Goal: Transaction & Acquisition: Obtain resource

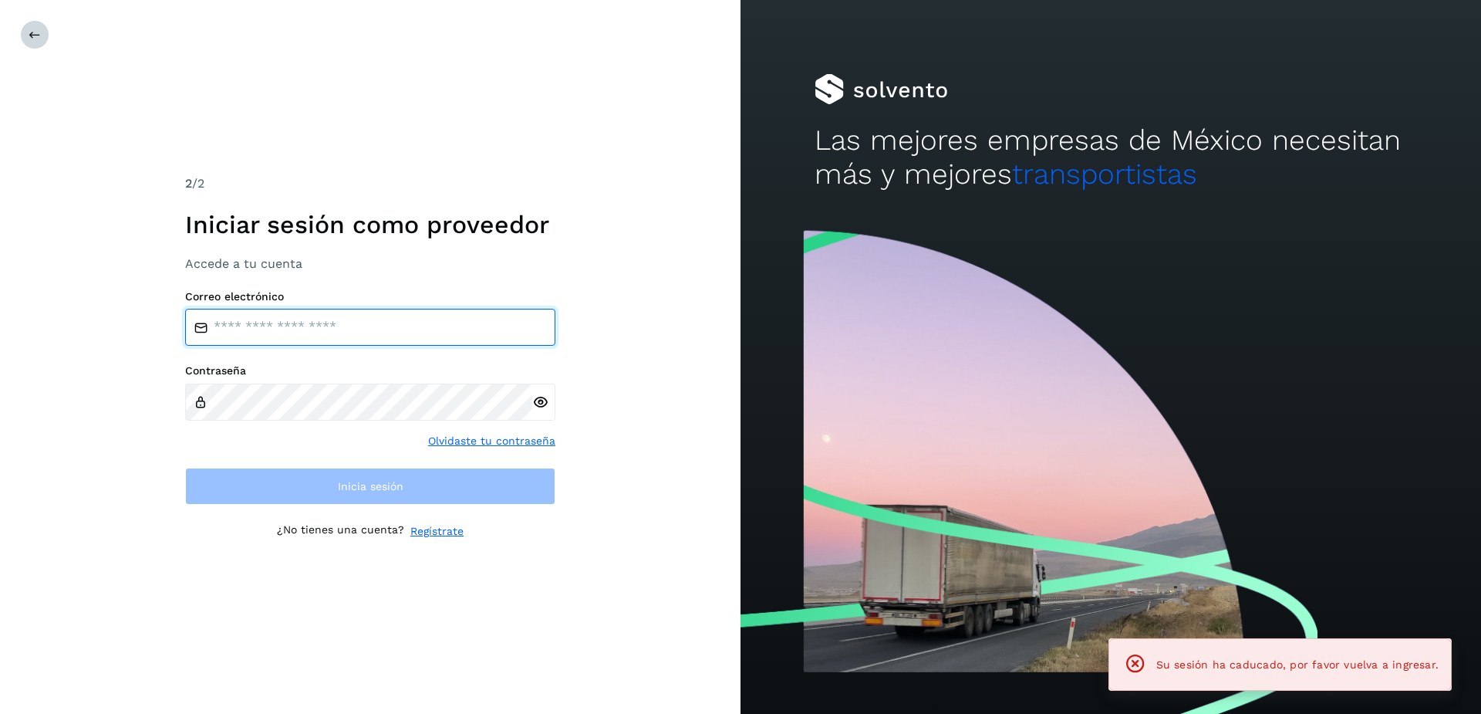
type input "**********"
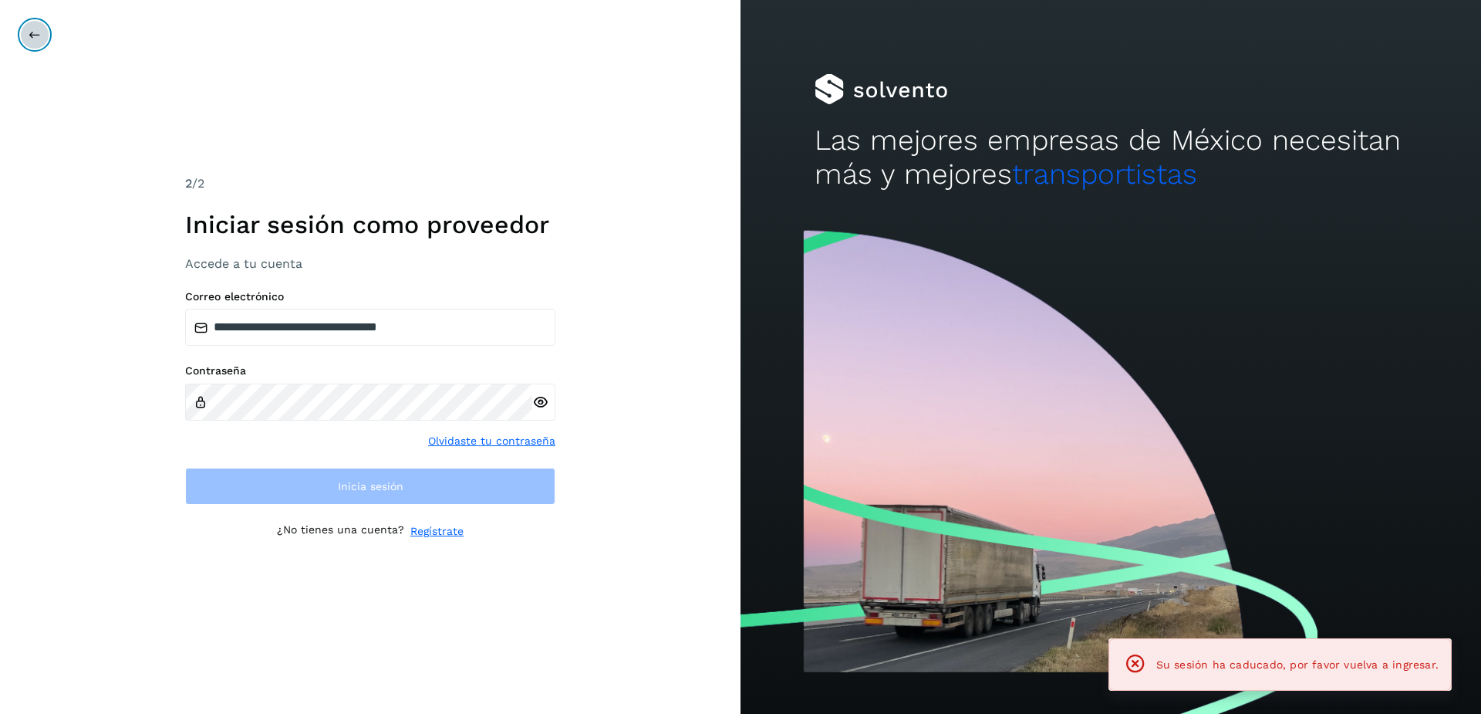
click at [30, 35] on icon at bounding box center [35, 35] width 12 height 12
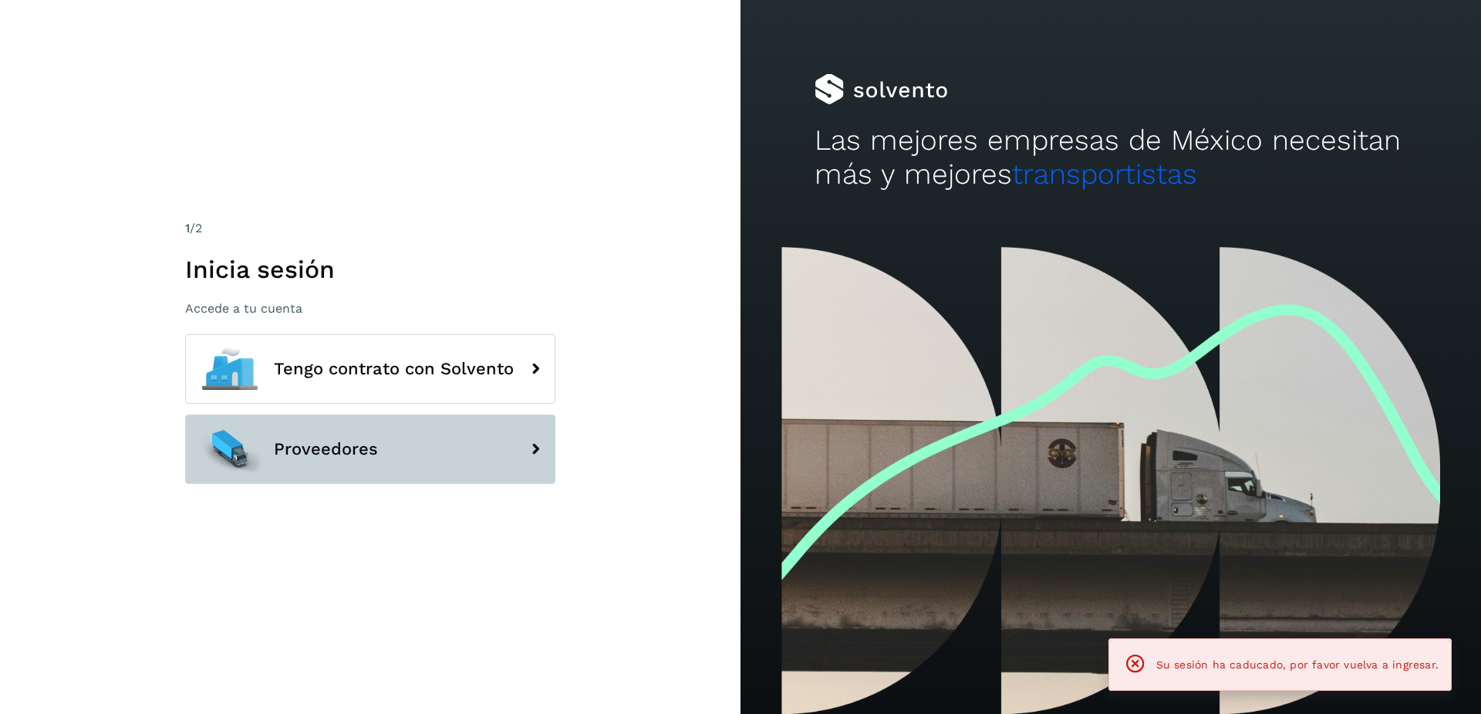
click at [303, 467] on button "Proveedores" at bounding box center [370, 448] width 370 height 69
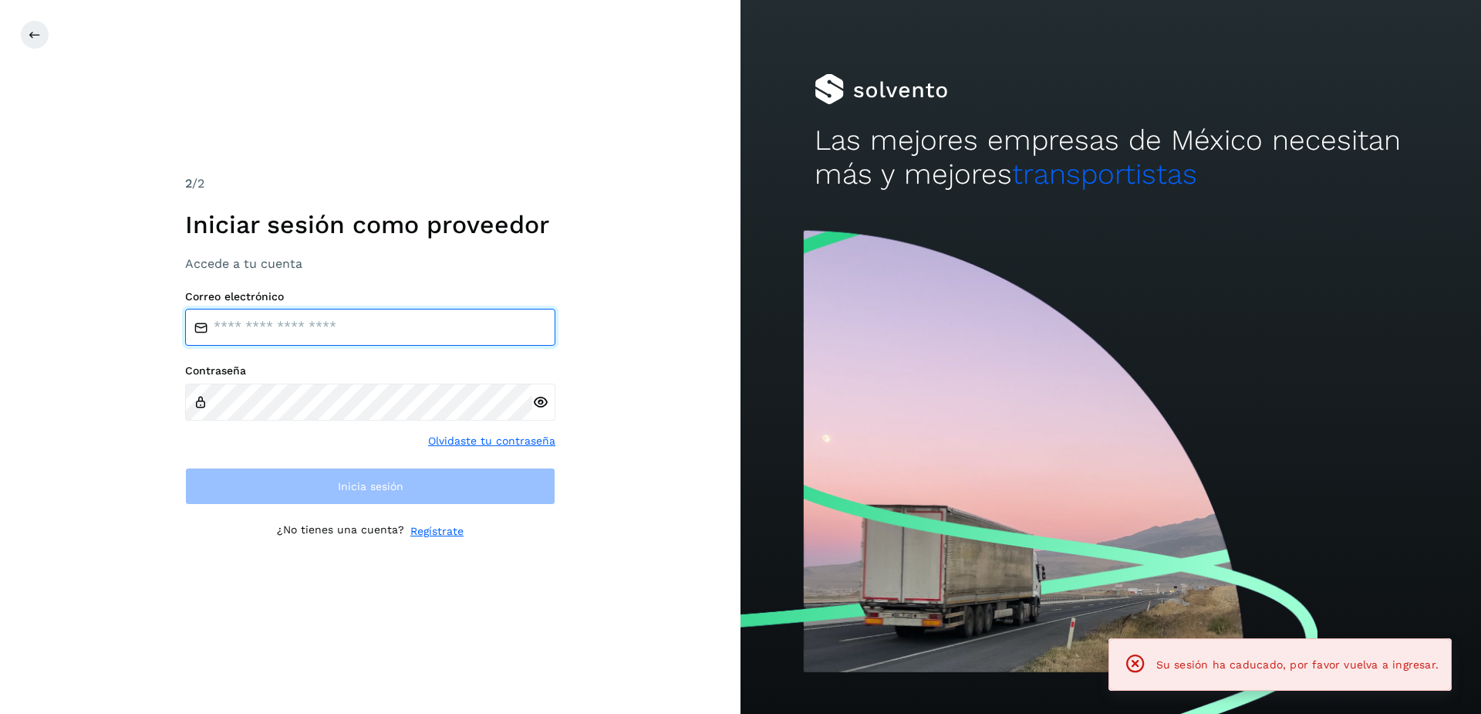
type input "**********"
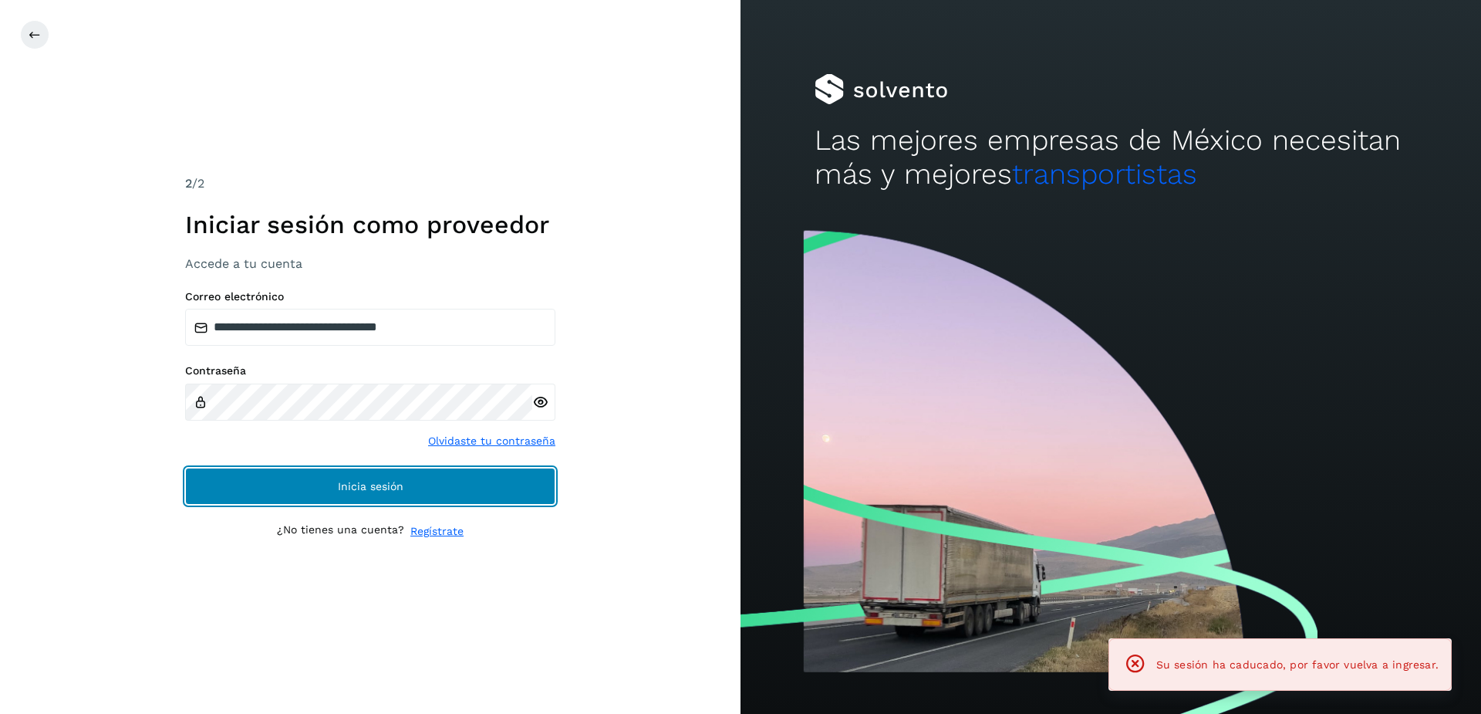
click at [423, 490] on button "Inicia sesión" at bounding box center [370, 486] width 370 height 37
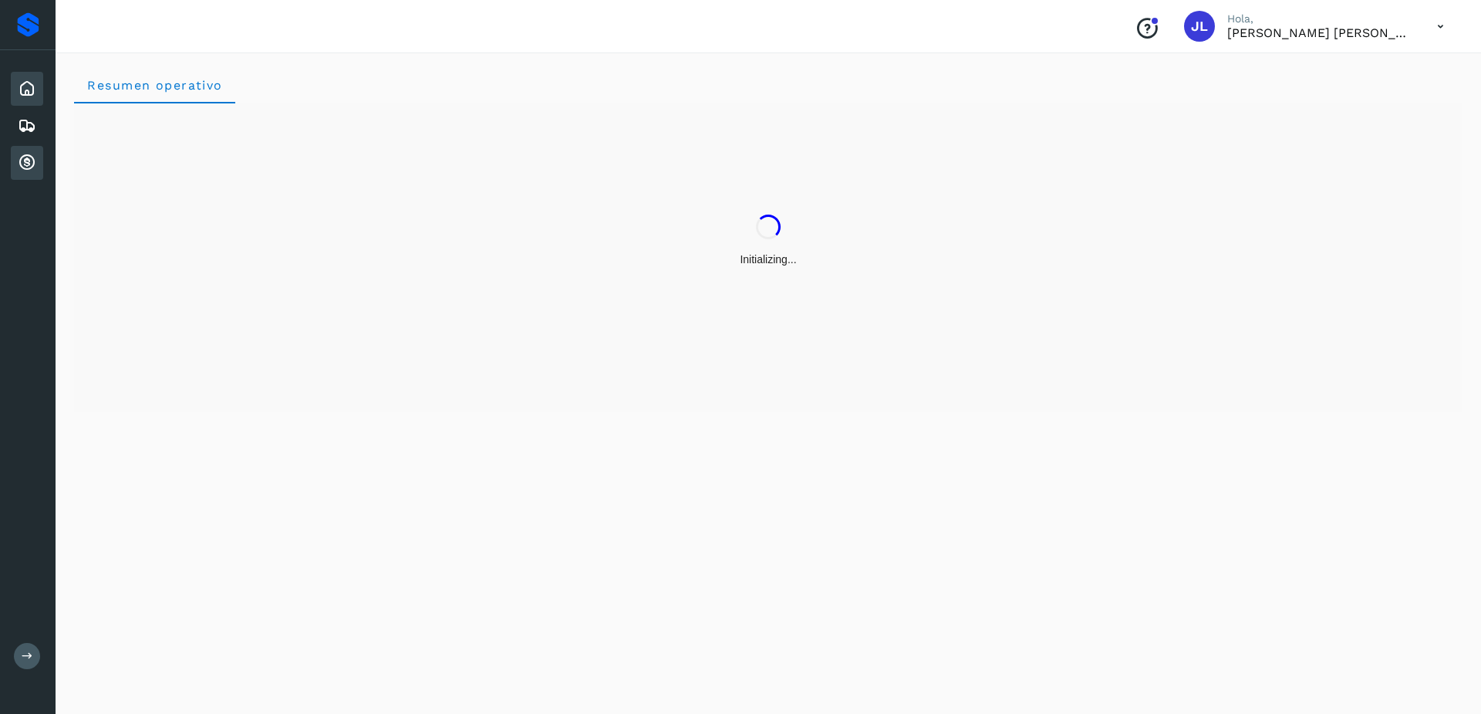
click at [19, 161] on icon at bounding box center [27, 163] width 19 height 19
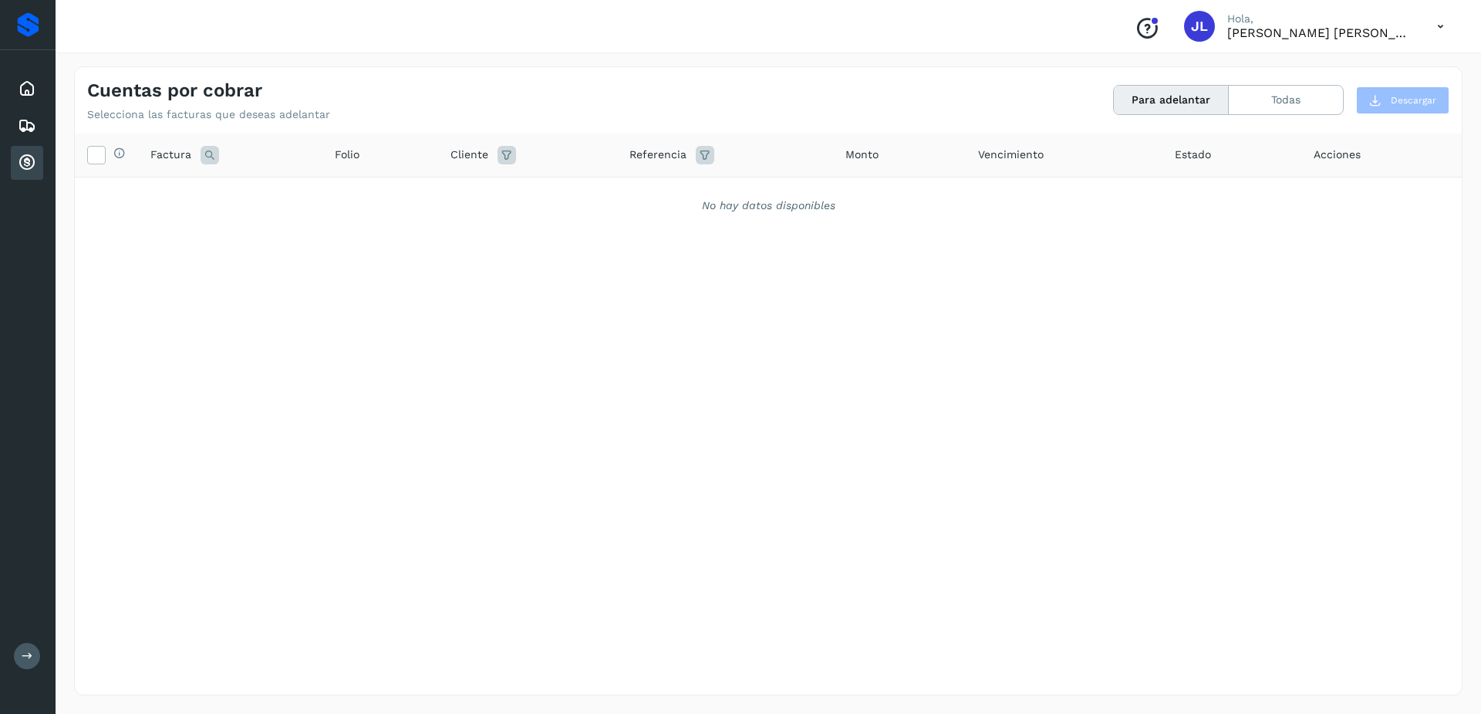
click at [515, 204] on div "No hay datos disponibles" at bounding box center [768, 206] width 1347 height 16
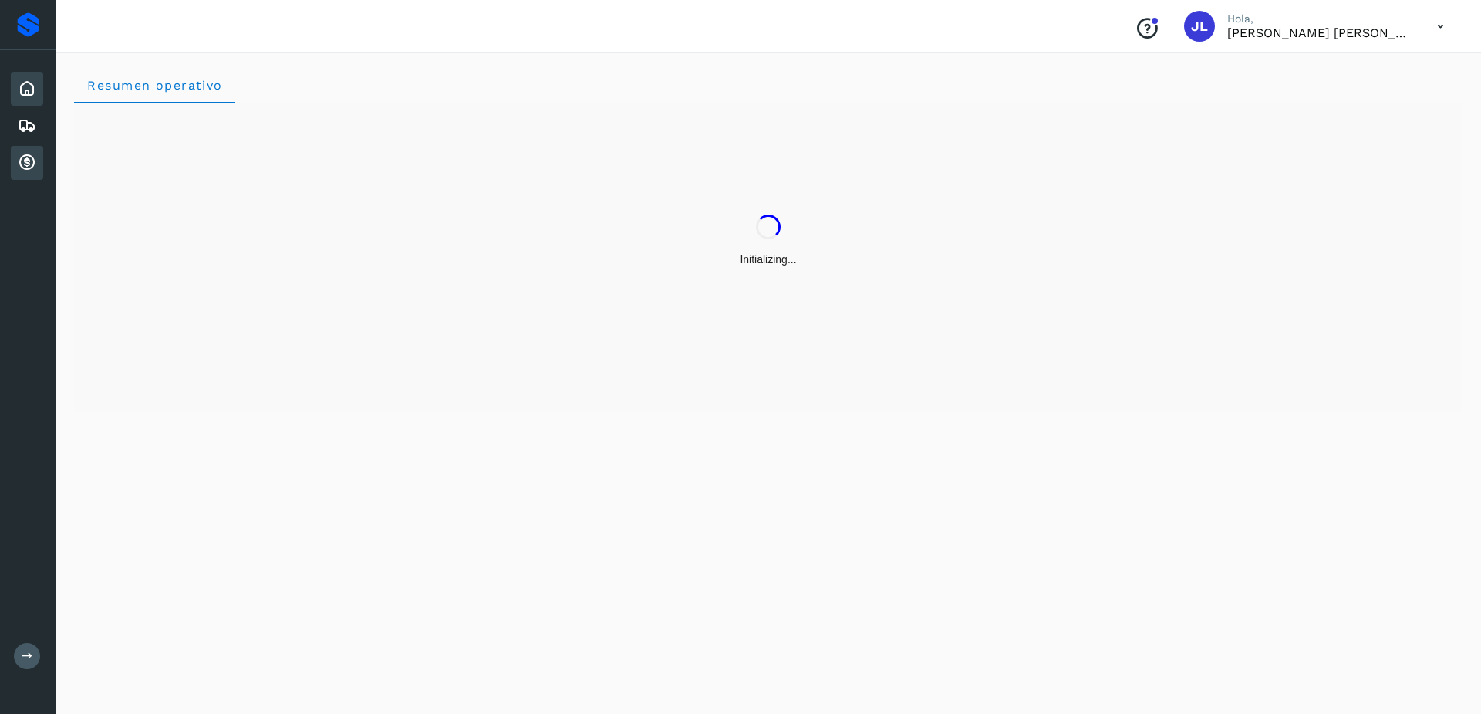
click at [20, 168] on icon at bounding box center [27, 163] width 19 height 19
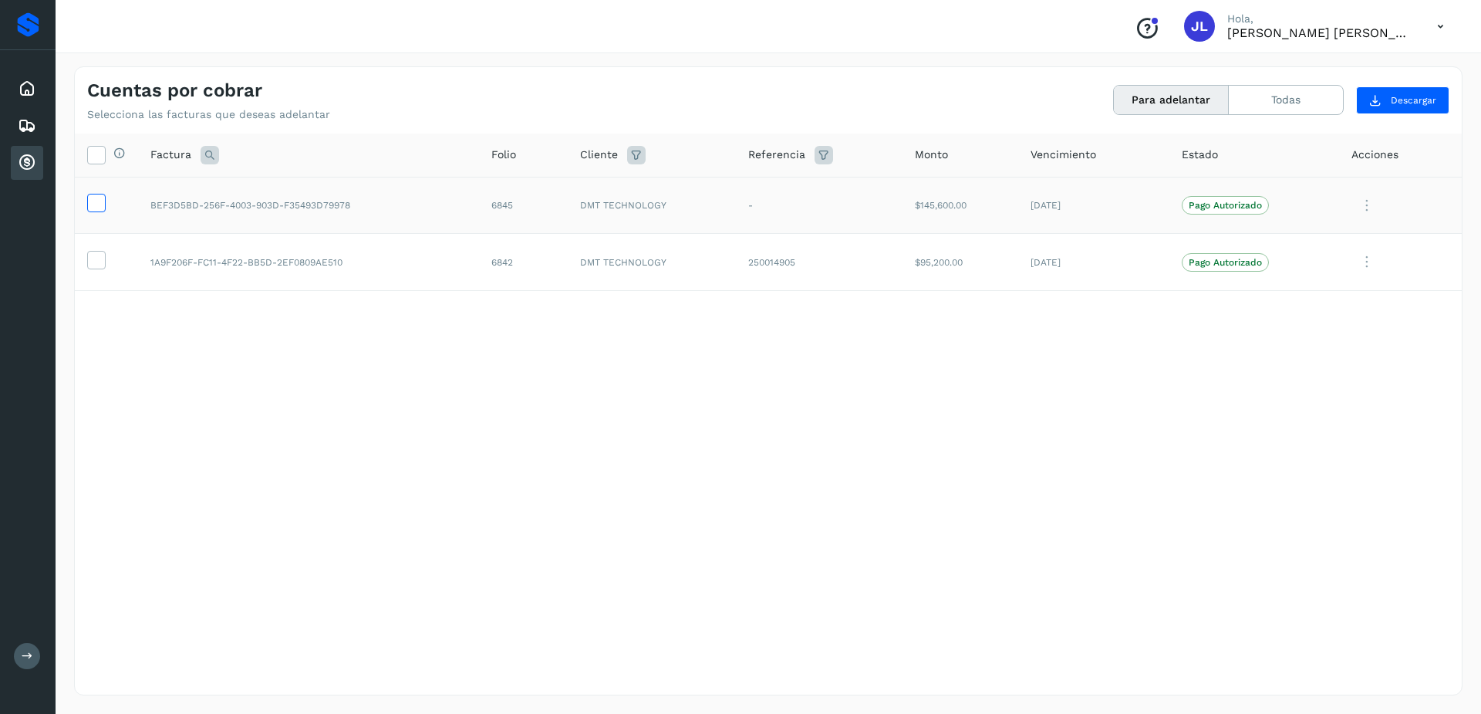
click at [91, 208] on icon at bounding box center [96, 202] width 16 height 16
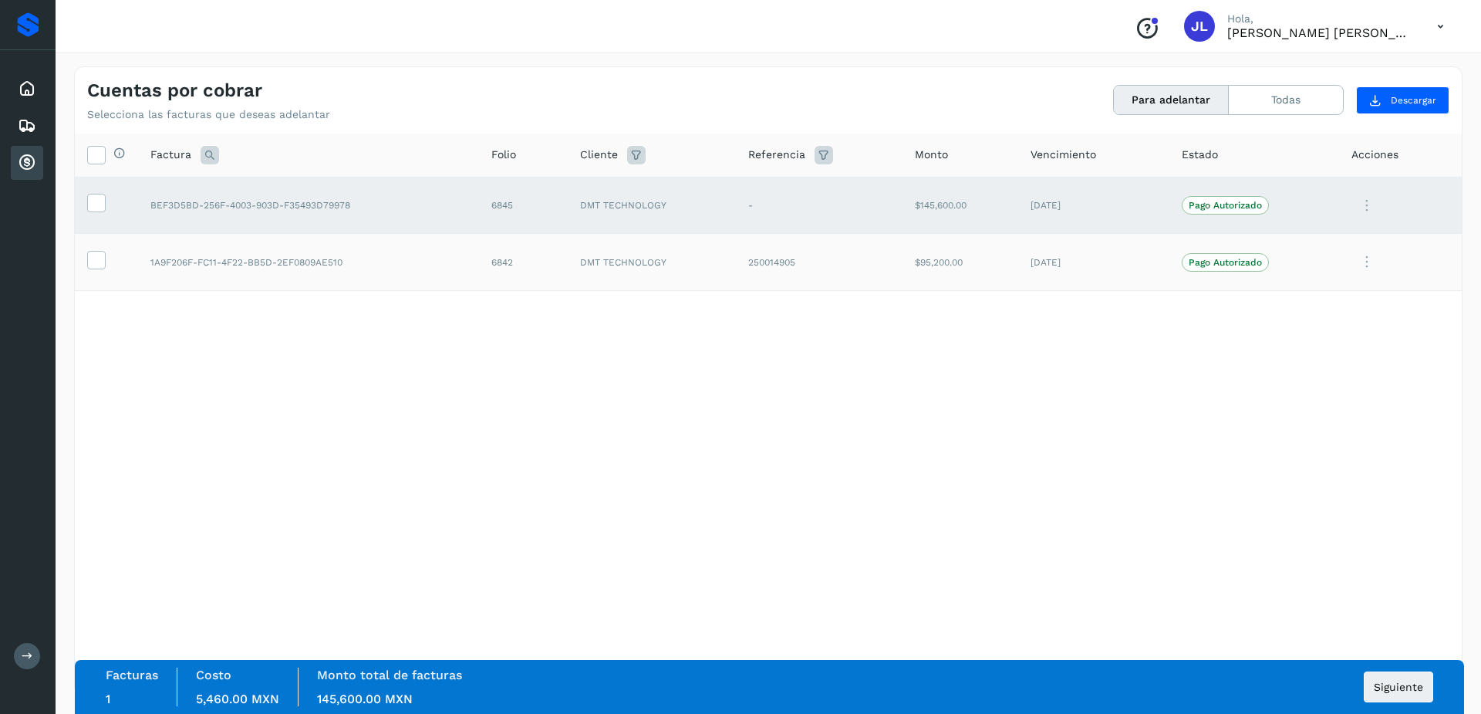
click at [82, 264] on td at bounding box center [106, 262] width 63 height 57
click at [95, 259] on icon at bounding box center [96, 259] width 16 height 16
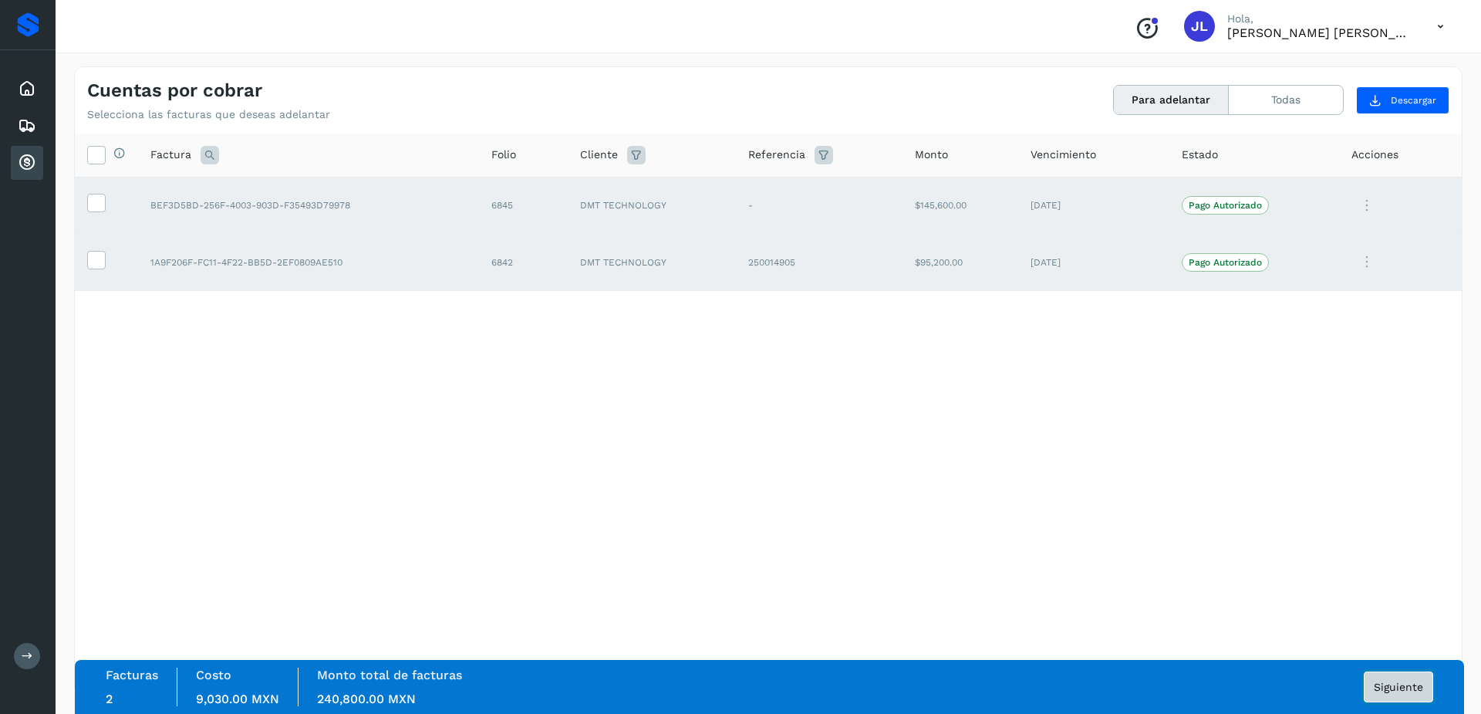
click at [1398, 684] on span "Siguiente" at bounding box center [1398, 686] width 49 height 11
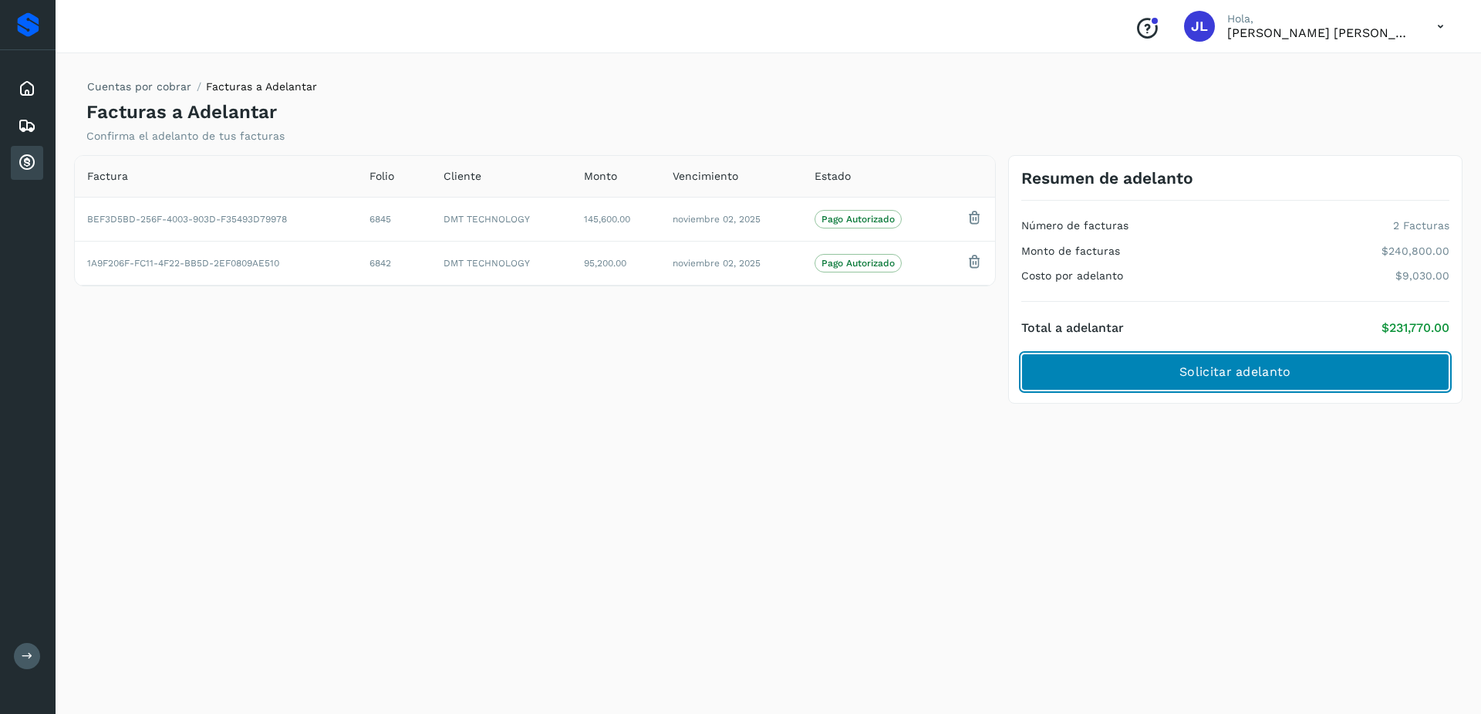
click at [1253, 375] on span "Solicitar adelanto" at bounding box center [1235, 371] width 111 height 17
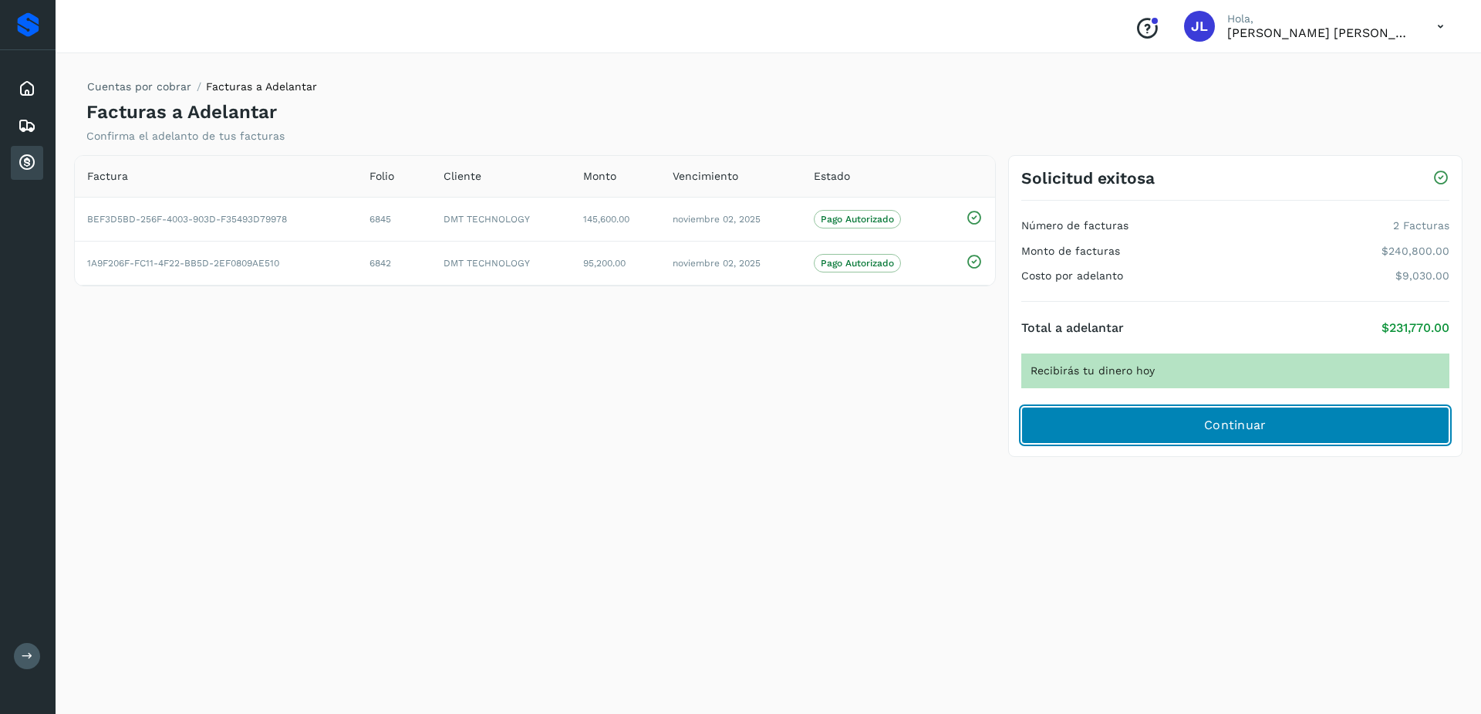
click at [1224, 423] on span "Continuar" at bounding box center [1235, 425] width 62 height 17
